Goal: Book appointment/travel/reservation

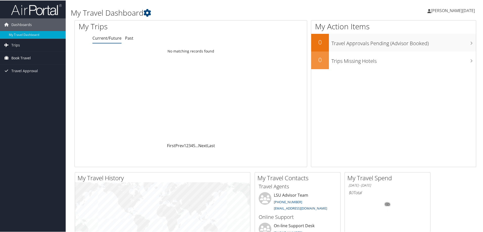
click at [19, 54] on span "Book Travel" at bounding box center [20, 57] width 19 height 13
click at [29, 74] on link "Book/Manage Online Trips" at bounding box center [33, 76] width 66 height 8
